Goal: Answer question/provide support

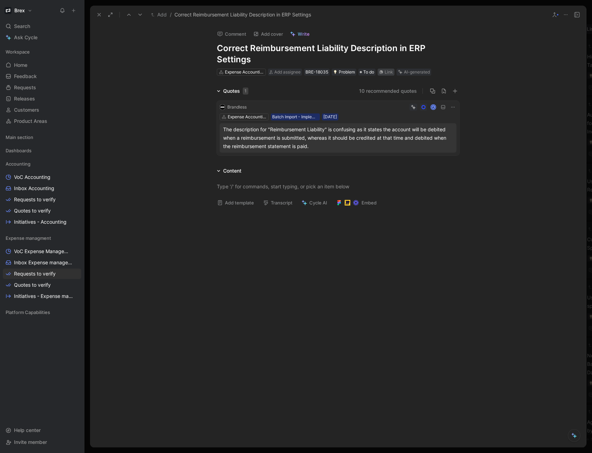
click at [387, 73] on div "Link" at bounding box center [389, 72] width 8 height 7
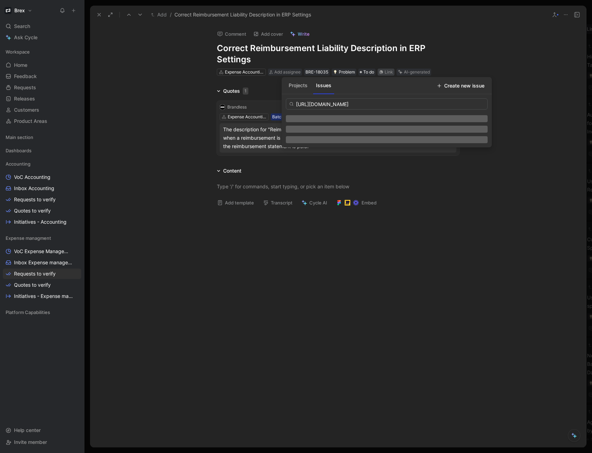
scroll to position [0, 63]
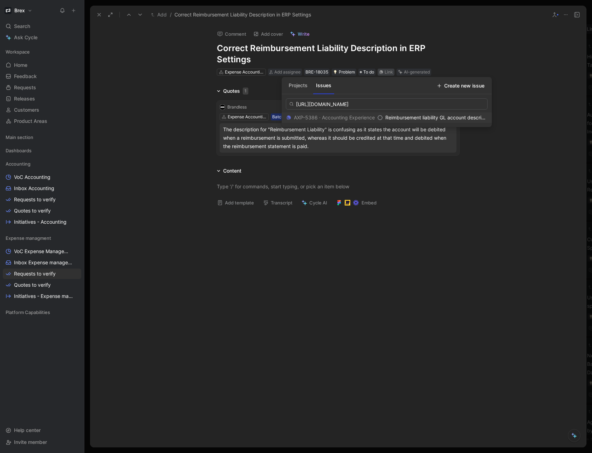
type input "[URL][DOMAIN_NAME]"
click at [442, 117] on span "Reimbursement liability GL account description should say credited instead" at bounding box center [471, 118] width 172 height 6
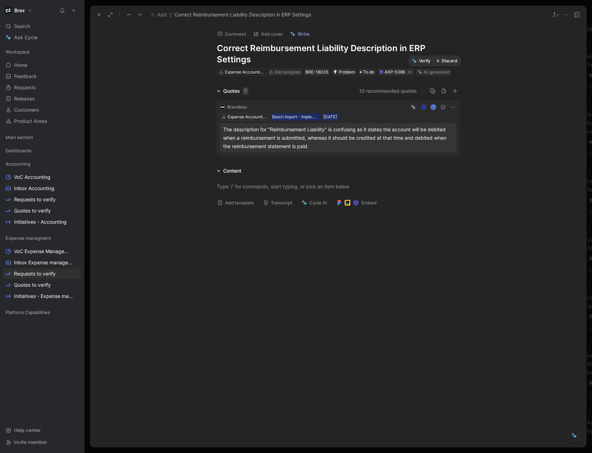
click at [423, 63] on button "Verify" at bounding box center [421, 61] width 24 height 10
click at [97, 14] on icon at bounding box center [99, 15] width 6 height 6
